Goal: Information Seeking & Learning: Learn about a topic

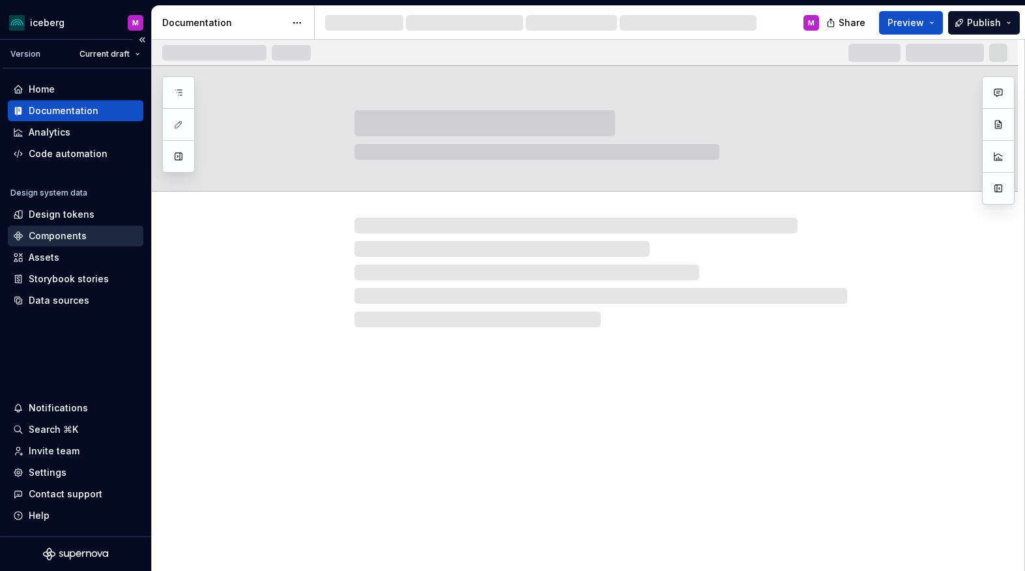
click at [58, 236] on div "Components" at bounding box center [58, 235] width 58 height 13
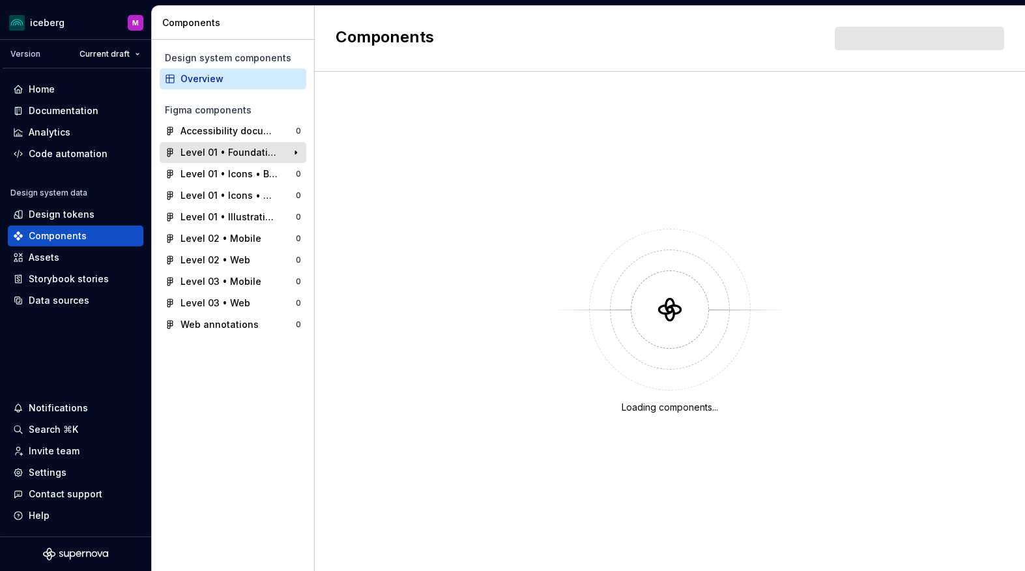
click at [243, 151] on div "Level 01 • Foundations" at bounding box center [229, 152] width 97 height 13
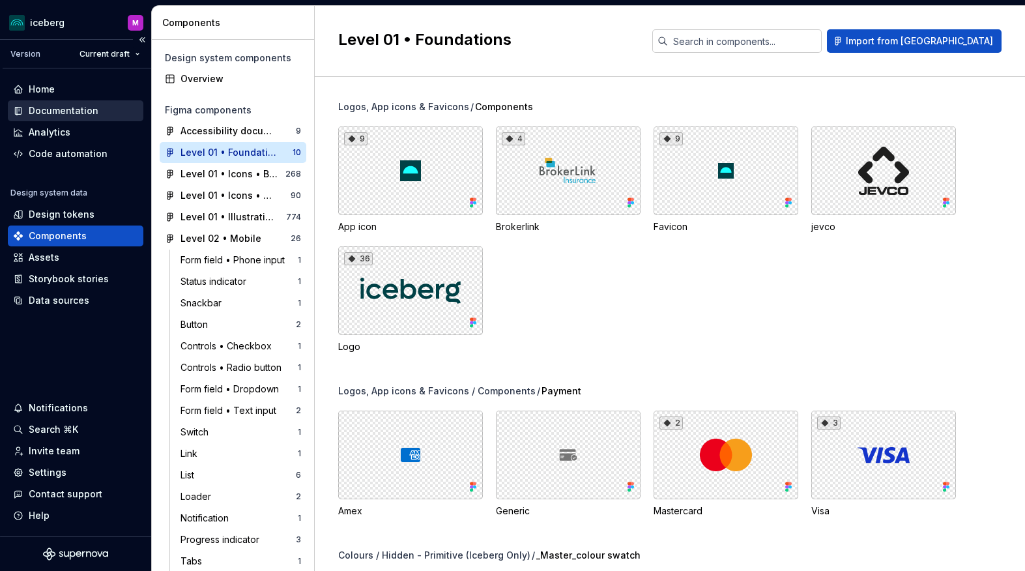
click at [48, 114] on div "Documentation" at bounding box center [64, 110] width 70 height 13
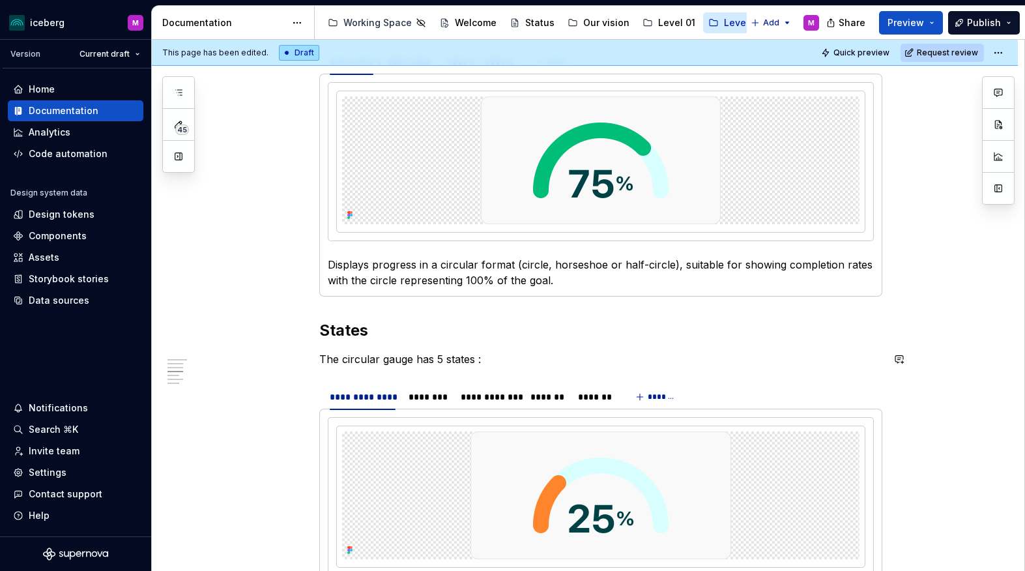
scroll to position [432, 0]
type textarea "*"
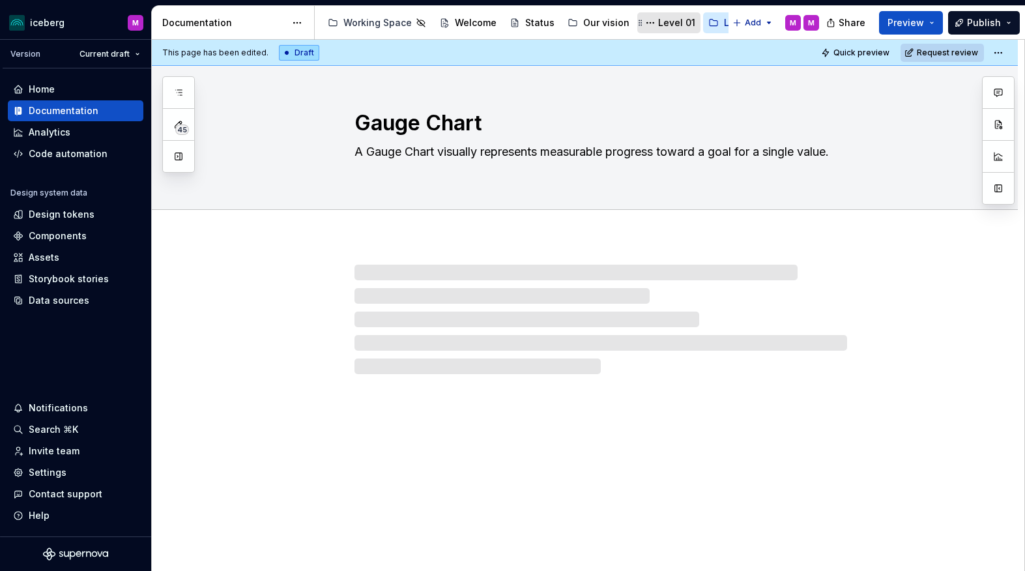
click at [667, 24] on div "Level 01" at bounding box center [676, 22] width 37 height 13
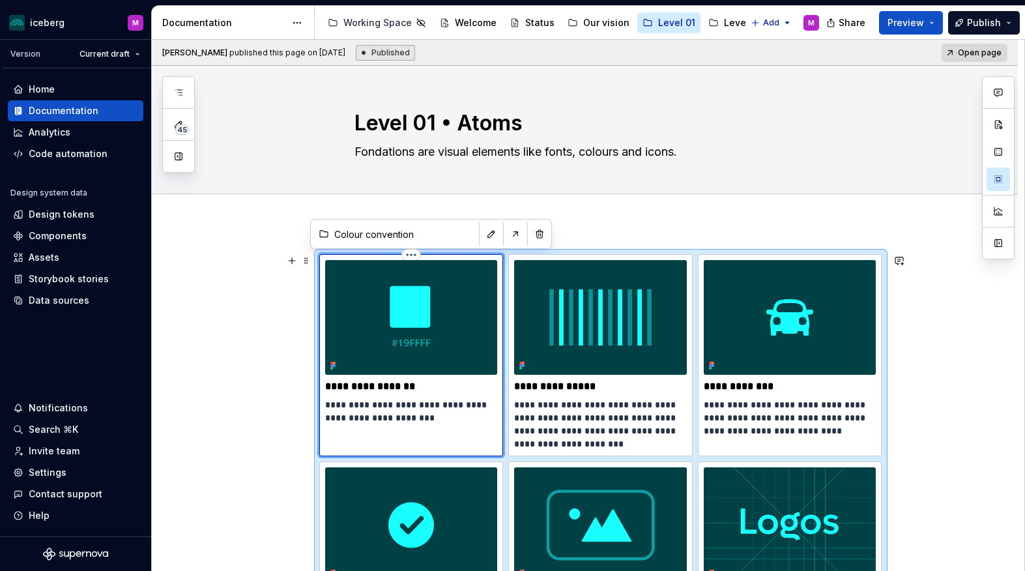
click at [334, 316] on img at bounding box center [411, 317] width 173 height 115
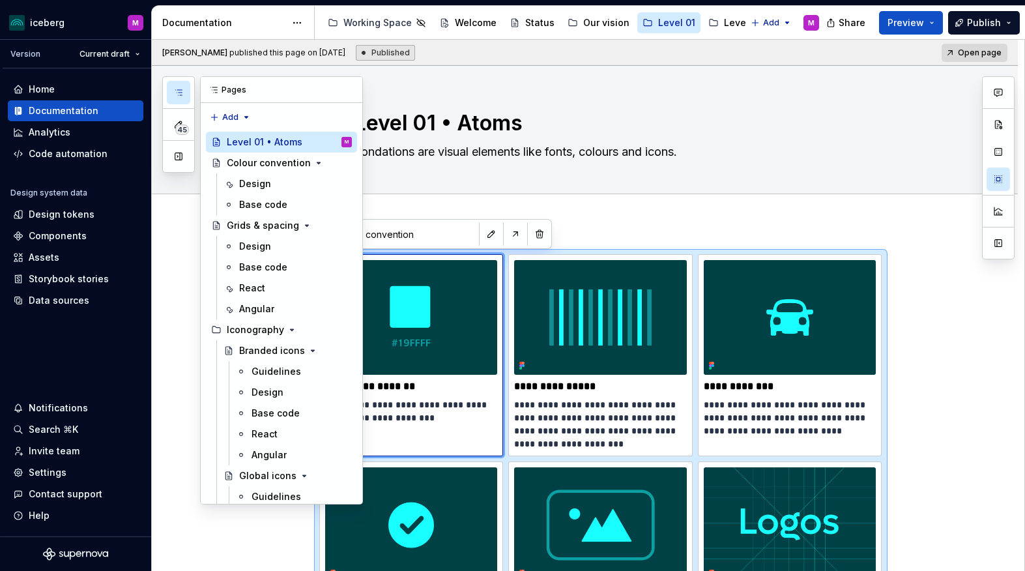
click at [173, 95] on icon "button" at bounding box center [178, 92] width 10 height 10
click at [275, 163] on div "Colour convention" at bounding box center [263, 162] width 73 height 13
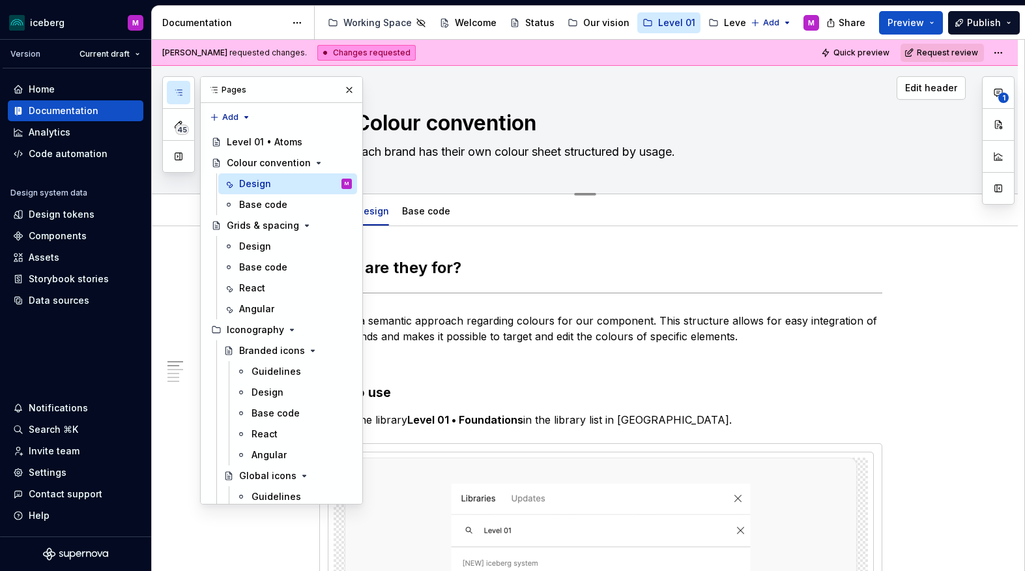
scroll to position [1, 0]
click at [349, 89] on button "button" at bounding box center [349, 90] width 18 height 18
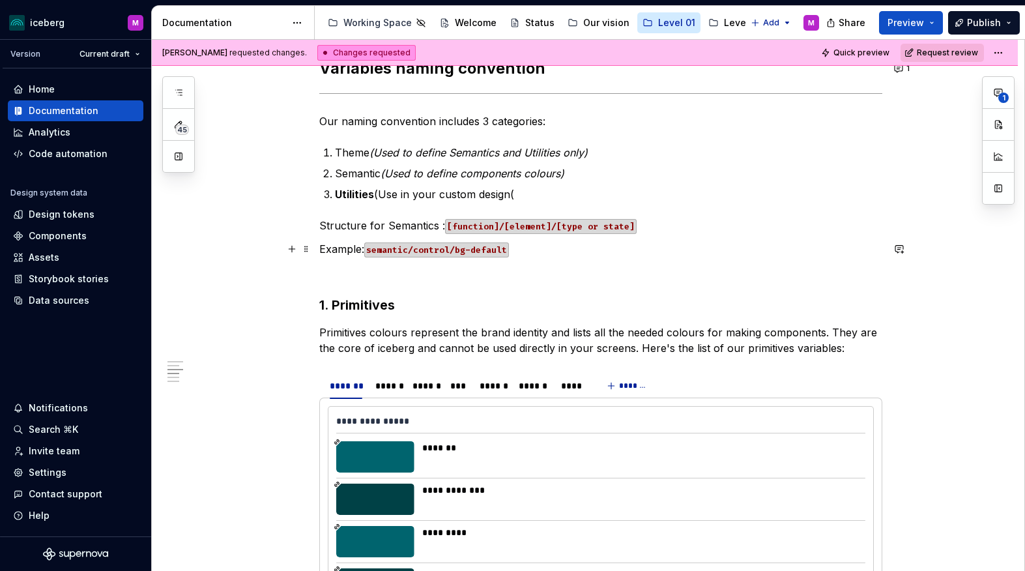
scroll to position [1125, 0]
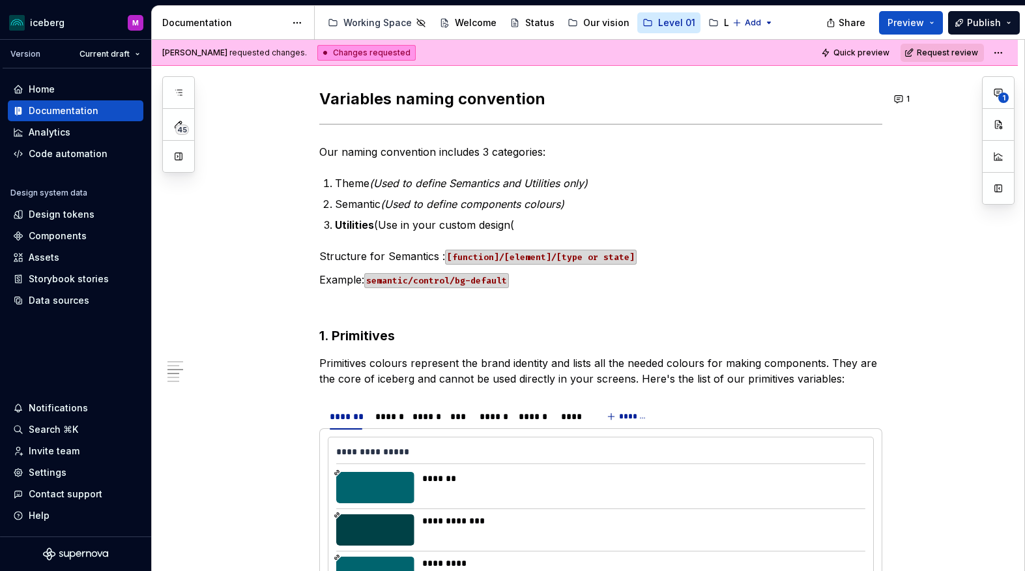
type textarea "*"
